Goal: Find specific page/section: Find specific page/section

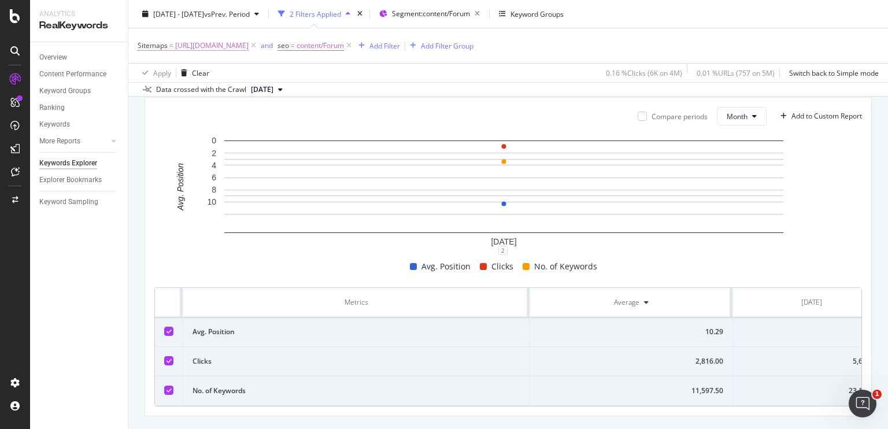
scroll to position [0, 36]
click at [249, 46] on span "[URL][DOMAIN_NAME]" at bounding box center [211, 46] width 73 height 16
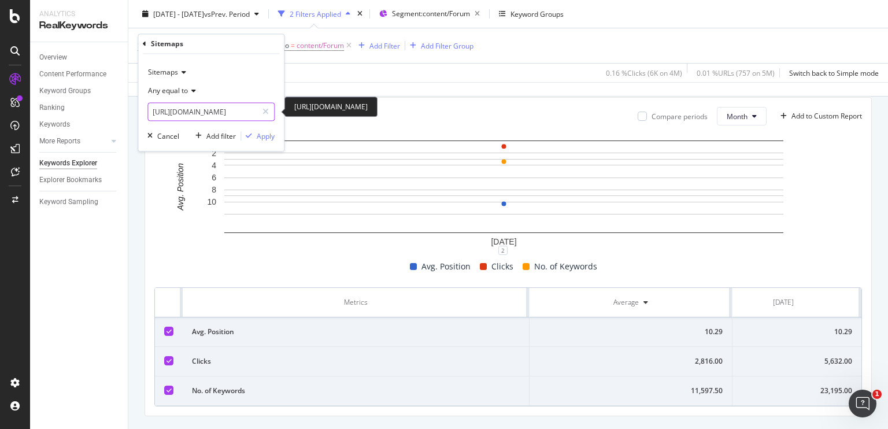
click at [217, 112] on input "[URL][DOMAIN_NAME]" at bounding box center [202, 112] width 109 height 19
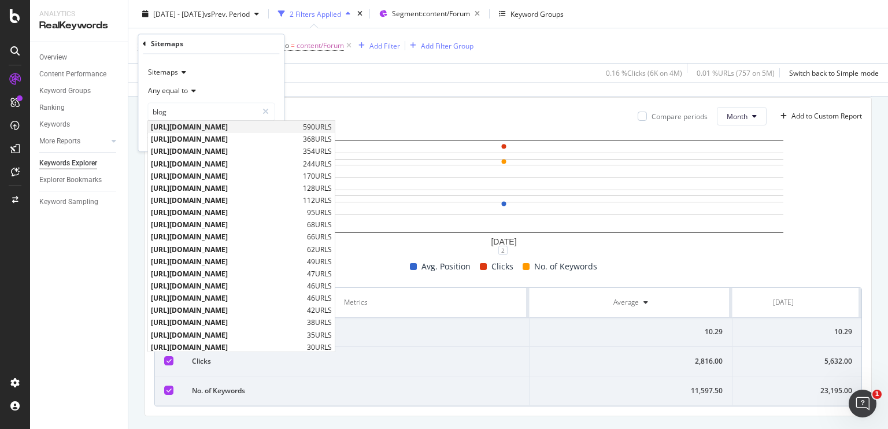
click at [230, 125] on span "[URL][DOMAIN_NAME]" at bounding box center [225, 128] width 149 height 10
type input "[URL][DOMAIN_NAME]"
click at [197, 110] on input "[URL][DOMAIN_NAME]" at bounding box center [202, 112] width 109 height 19
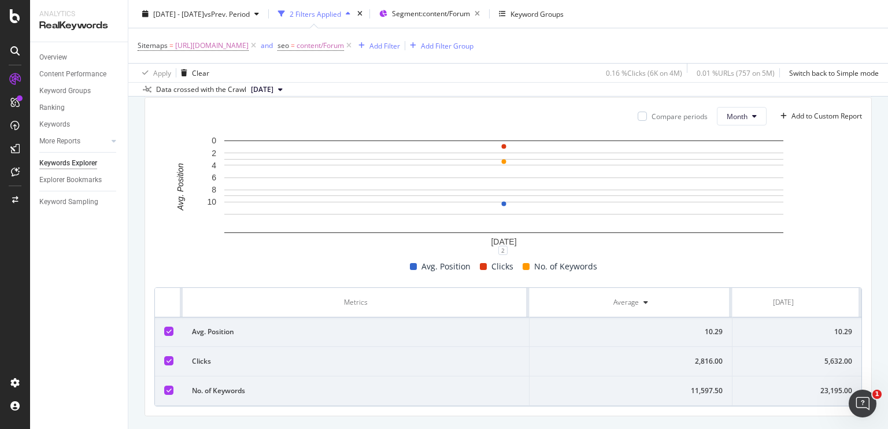
click at [364, 83] on div "Data crossed with the Crawl [DATE]" at bounding box center [508, 89] width 760 height 14
